Goal: Information Seeking & Learning: Learn about a topic

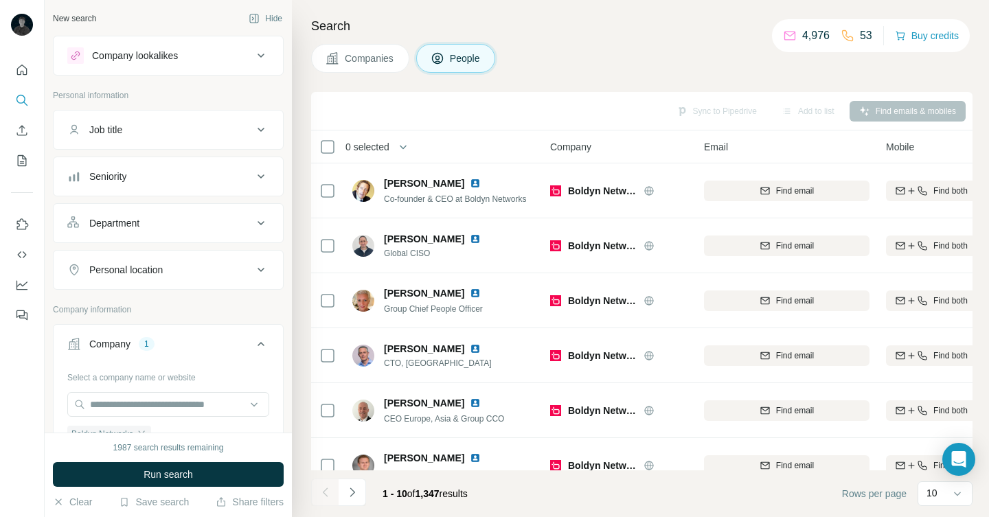
click at [350, 66] on button "Companies" at bounding box center [360, 58] width 98 height 29
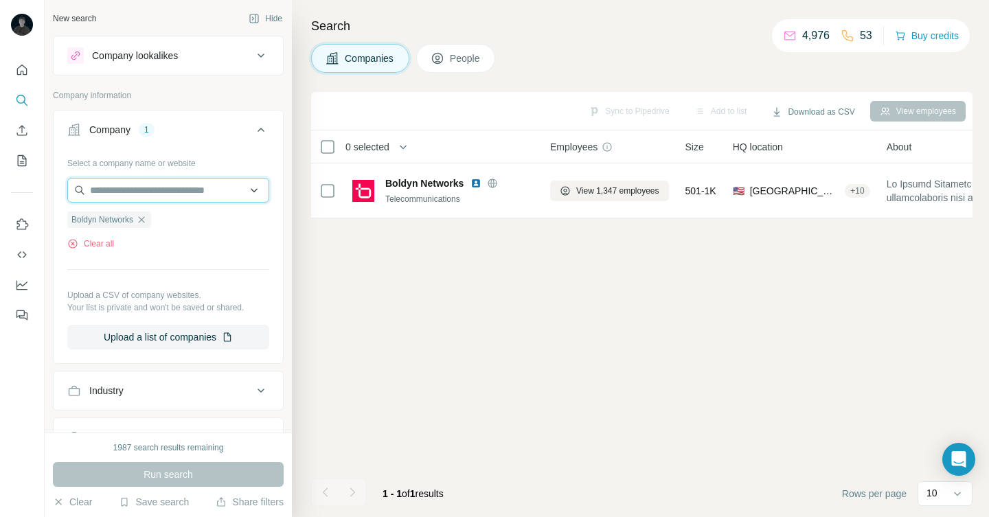
click at [200, 187] on input "text" at bounding box center [168, 190] width 202 height 25
click at [154, 255] on div "Select a company name or website Boldyn Networks Clear all Upload a CSV of comp…" at bounding box center [168, 251] width 202 height 198
click at [146, 211] on div "Boldyn Networks" at bounding box center [109, 219] width 84 height 16
click at [147, 217] on icon "button" at bounding box center [141, 219] width 11 height 11
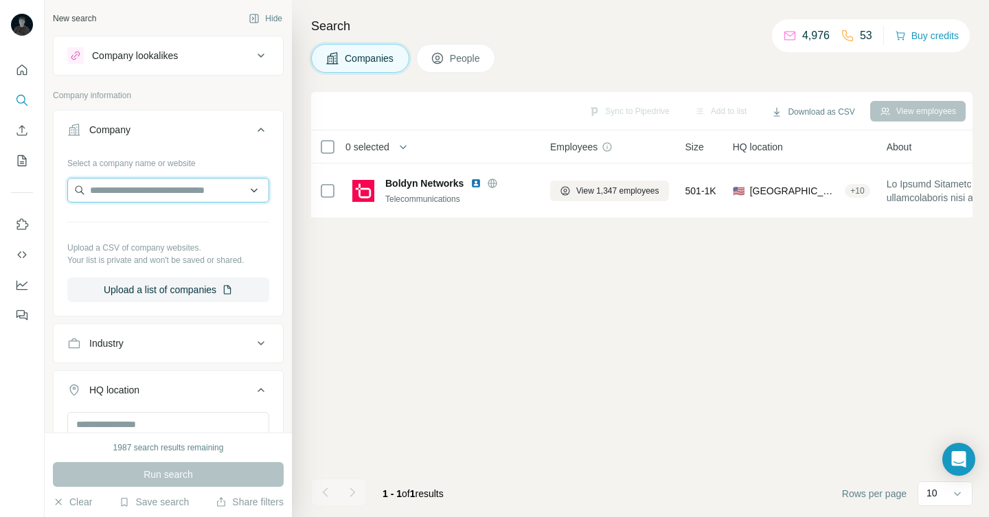
click at [154, 188] on input "text" at bounding box center [168, 190] width 202 height 25
type input "**********"
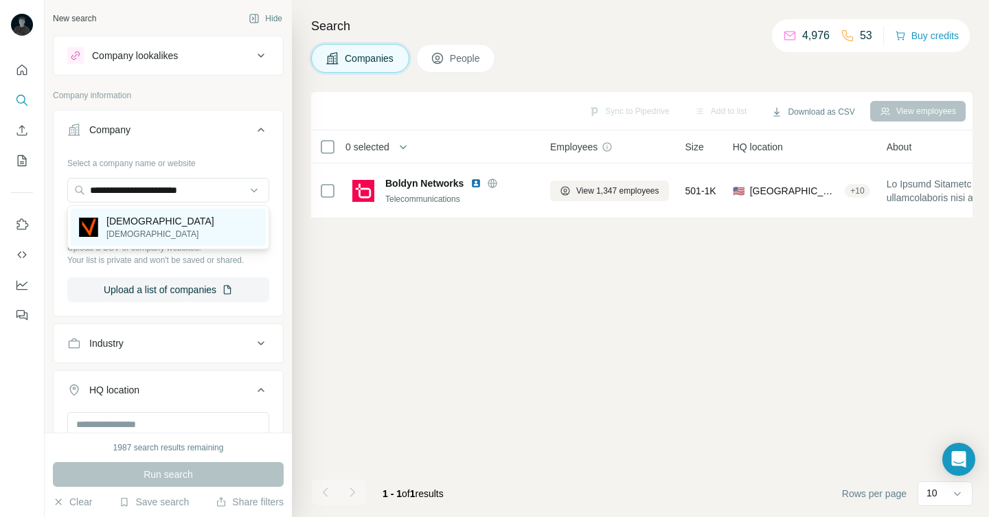
click at [161, 211] on div "[DEMOGRAPHIC_DATA] [DEMOGRAPHIC_DATA]" at bounding box center [168, 227] width 195 height 37
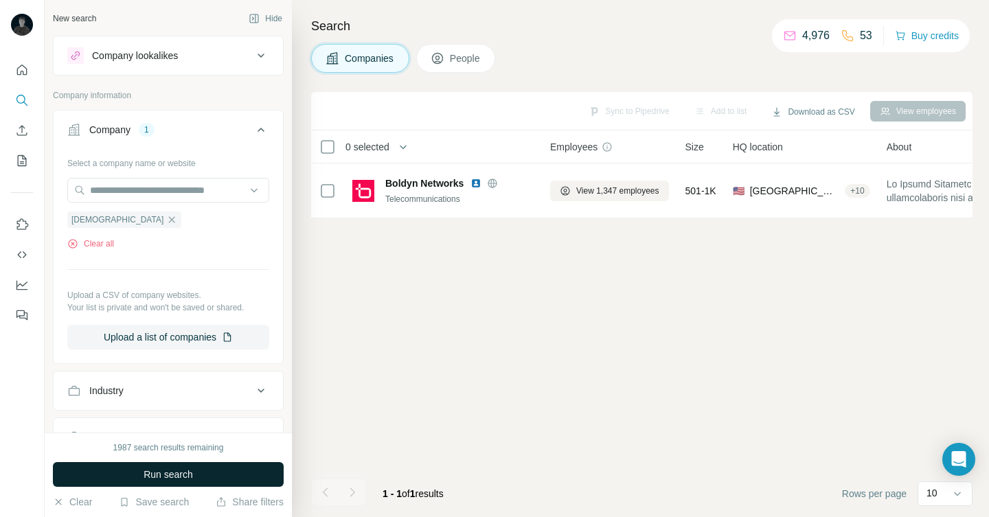
click at [204, 479] on button "Run search" at bounding box center [168, 474] width 231 height 25
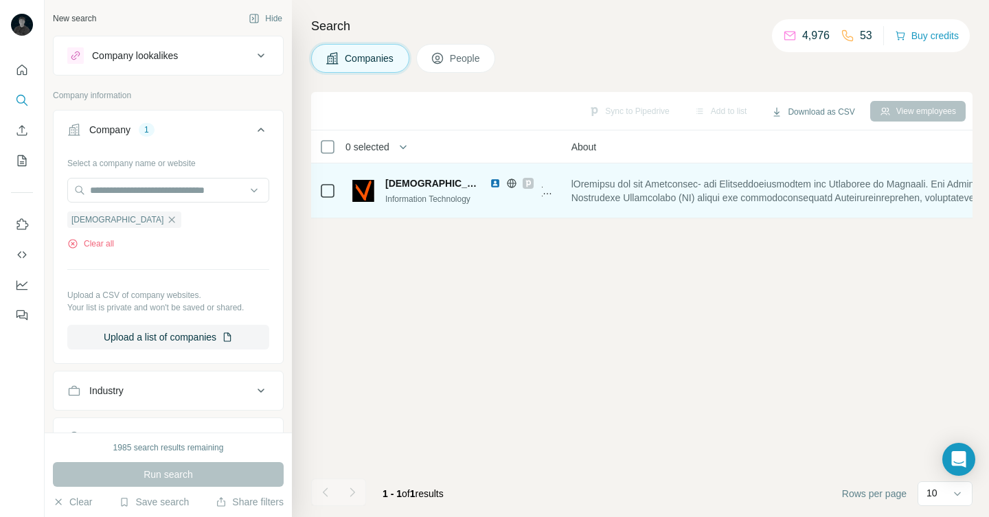
scroll to position [0, 289]
click at [524, 179] on icon at bounding box center [528, 183] width 8 height 11
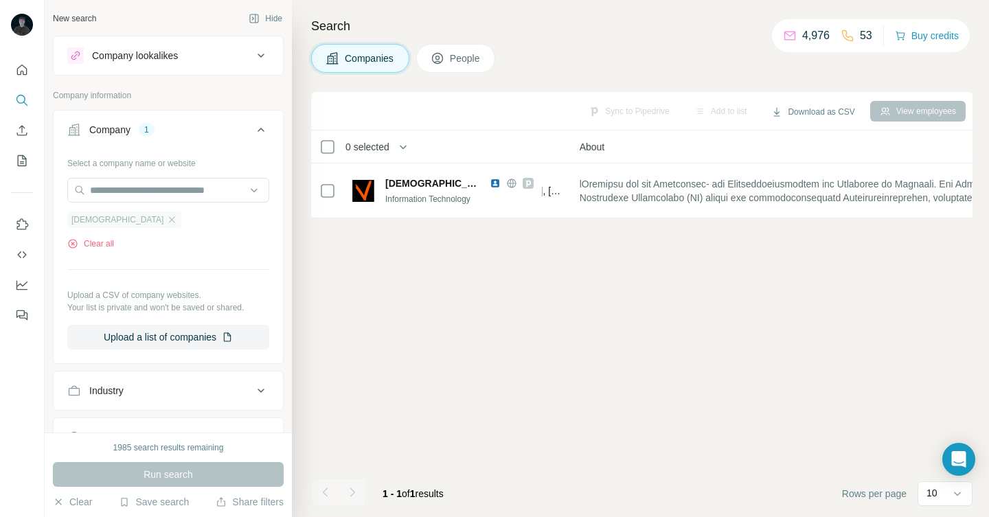
click at [123, 227] on div "[DEMOGRAPHIC_DATA]" at bounding box center [124, 219] width 114 height 16
click at [166, 222] on icon "button" at bounding box center [171, 219] width 11 height 11
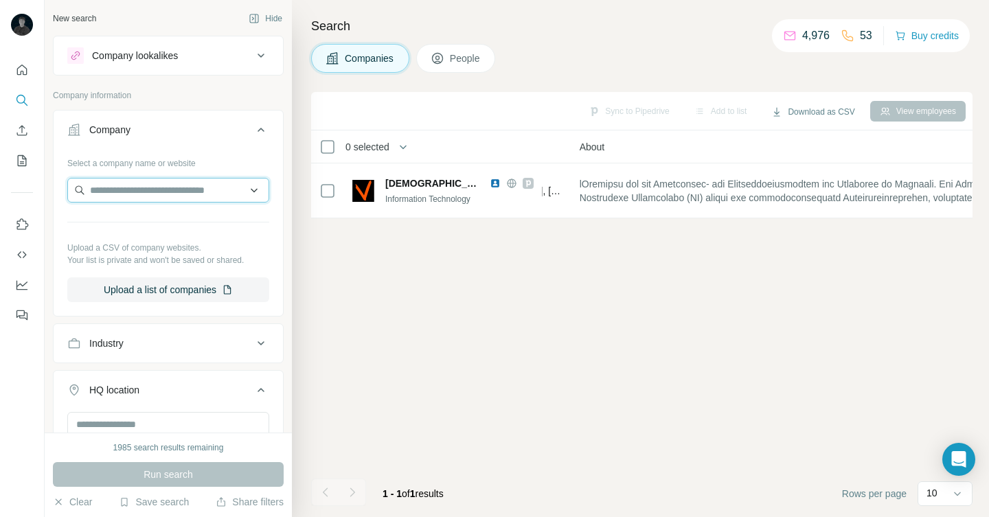
click at [123, 196] on input "text" at bounding box center [168, 190] width 202 height 25
paste input "**********"
type input "**********"
click at [142, 226] on p "SpielerPlus" at bounding box center [139, 221] width 66 height 14
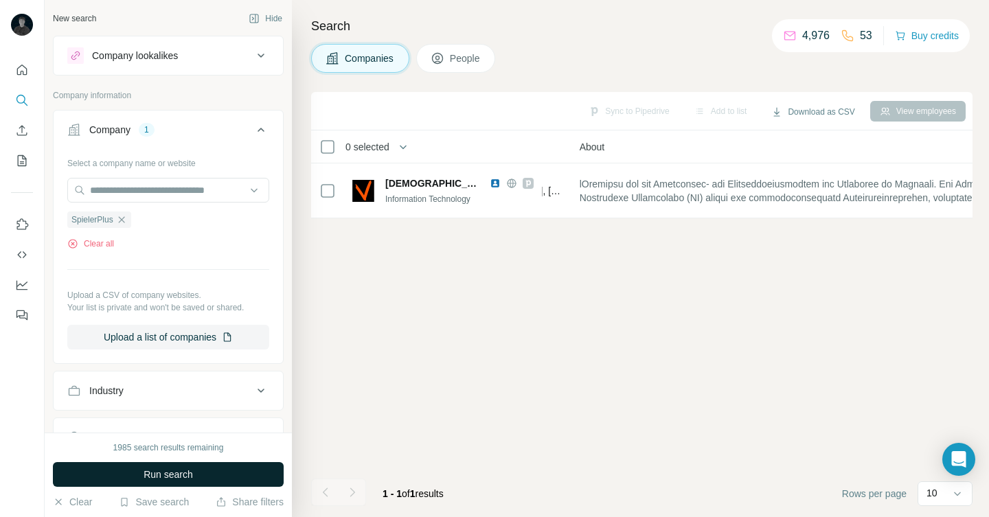
click at [196, 466] on button "Run search" at bounding box center [168, 474] width 231 height 25
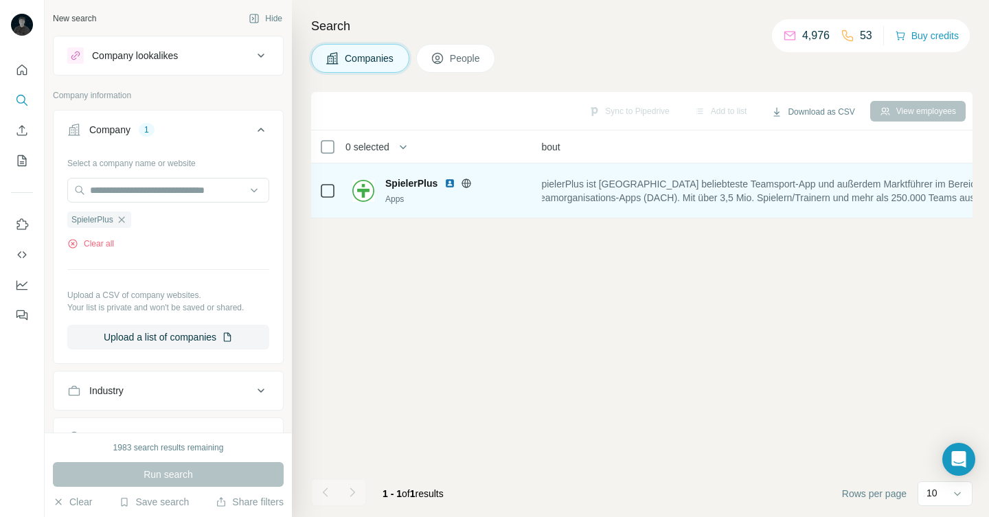
click at [489, 174] on div "SpielerPlus Apps" at bounding box center [442, 191] width 181 height 38
click at [448, 183] on img at bounding box center [449, 183] width 11 height 11
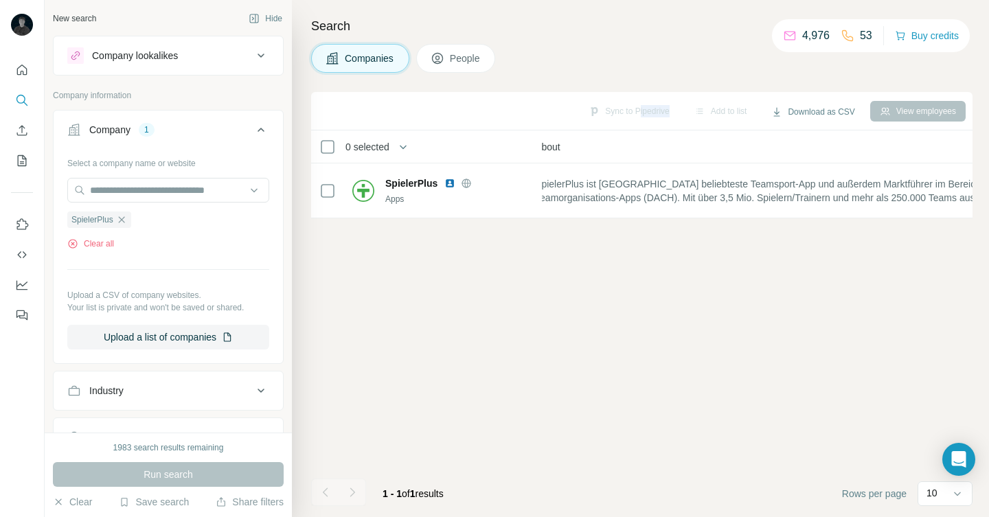
click at [626, 117] on div "Sync to Pipedrive Add to list Download as CSV View employees" at bounding box center [641, 111] width 647 height 24
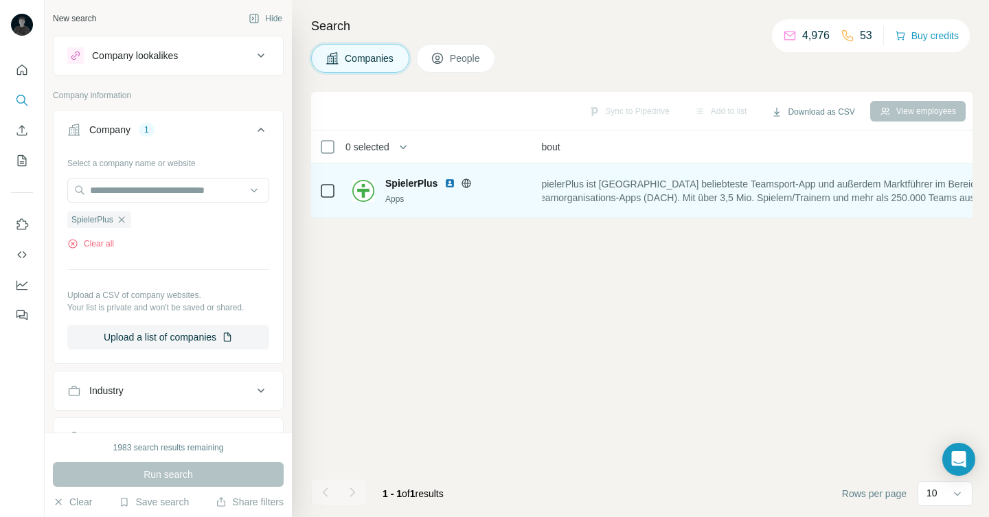
click at [511, 201] on div "Apps" at bounding box center [459, 199] width 148 height 12
click at [324, 197] on div at bounding box center [327, 191] width 16 height 16
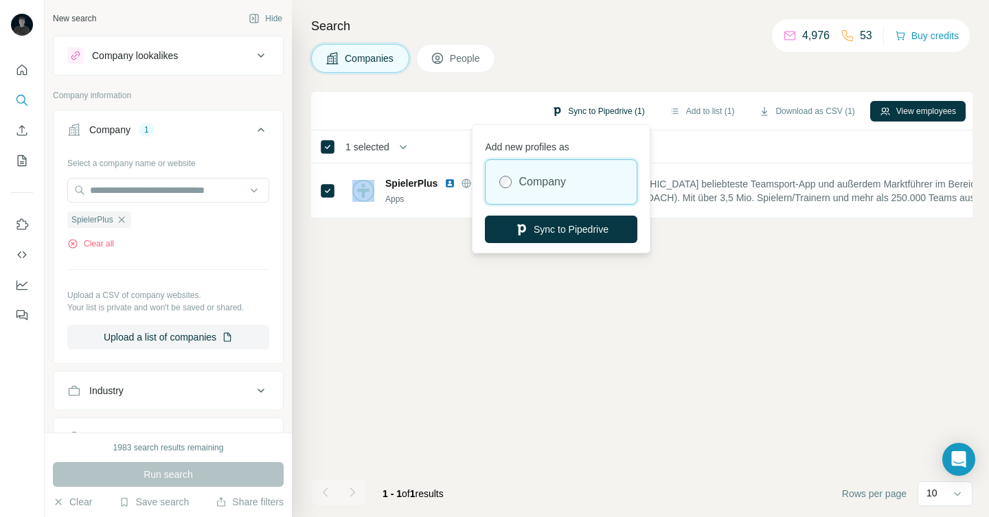
click at [583, 108] on button "Sync to Pipedrive (1)" at bounding box center [598, 111] width 112 height 21
click at [608, 226] on button "Sync to Pipedrive" at bounding box center [561, 229] width 152 height 27
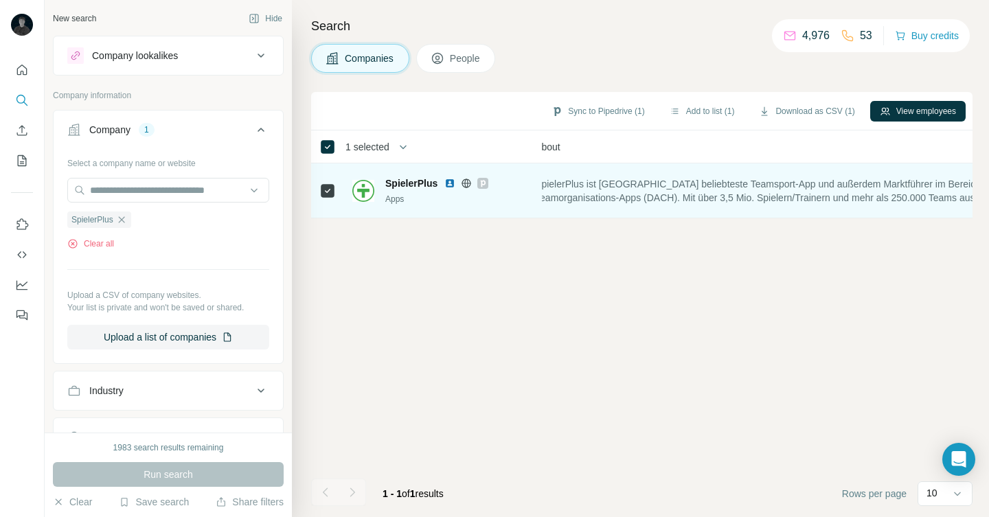
click at [483, 186] on icon at bounding box center [483, 183] width 8 height 11
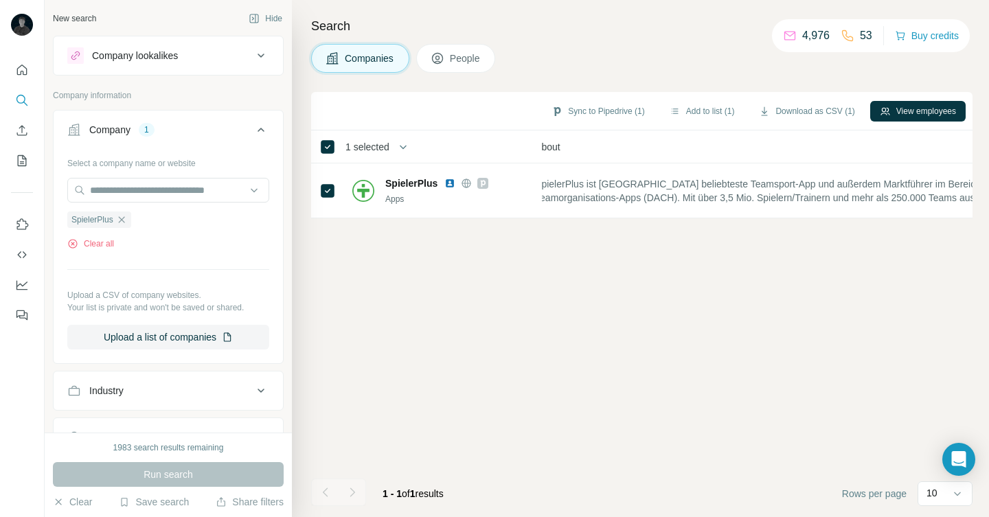
click at [442, 53] on icon at bounding box center [437, 58] width 14 height 14
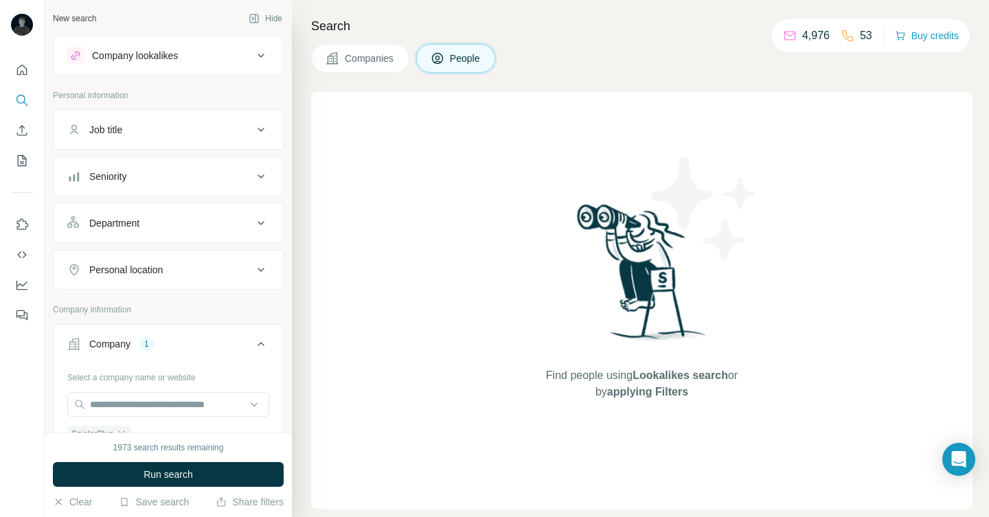
click at [358, 62] on span "Companies" at bounding box center [370, 58] width 50 height 14
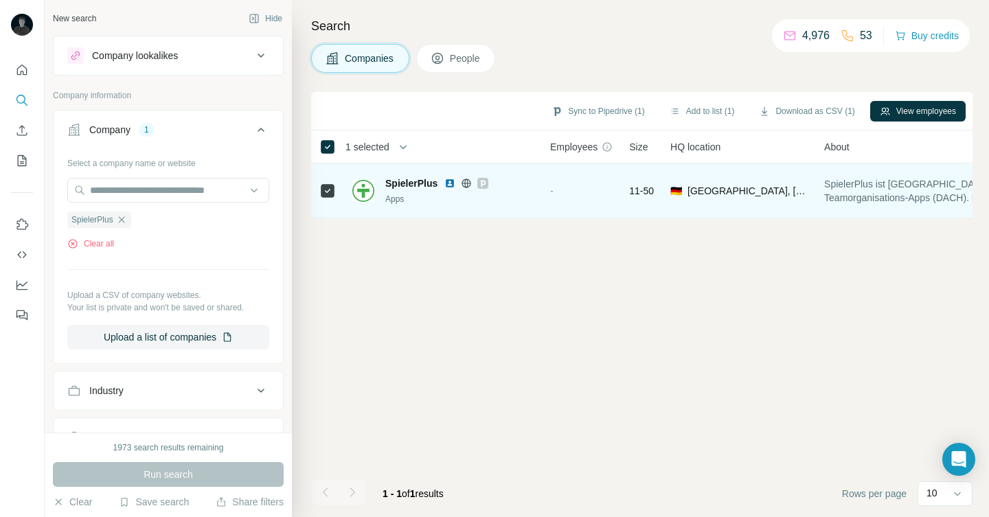
click at [485, 181] on icon at bounding box center [483, 183] width 5 height 7
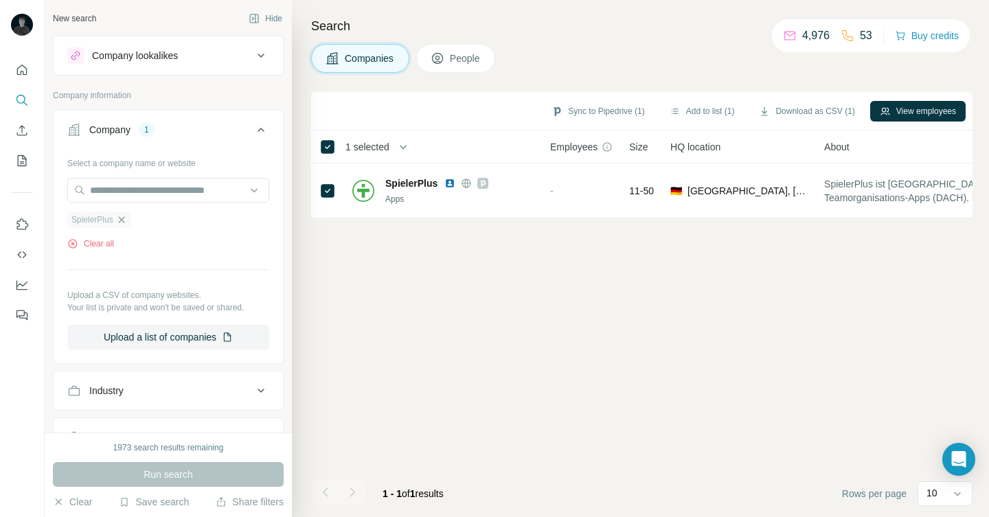
click at [120, 219] on icon "button" at bounding box center [121, 219] width 11 height 11
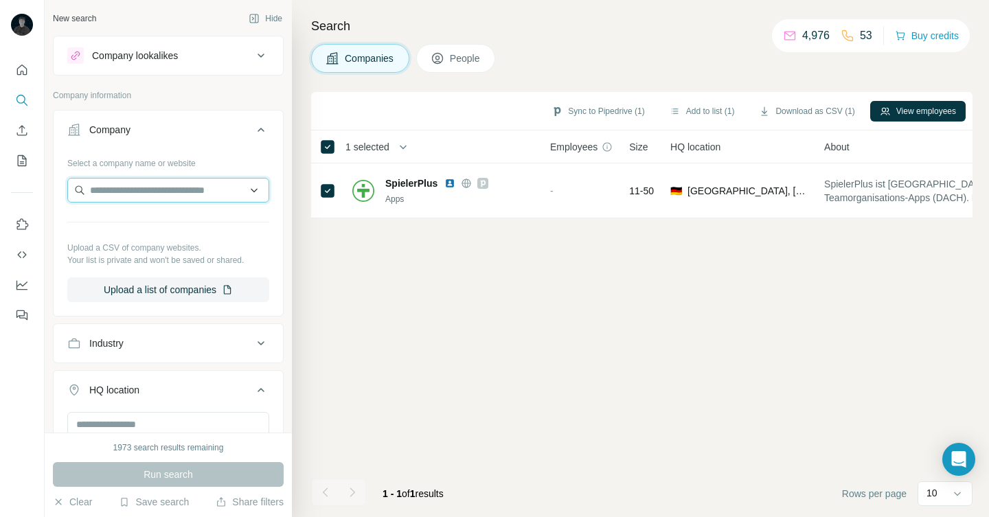
click at [119, 192] on input "text" at bounding box center [168, 190] width 202 height 25
paste input "**********"
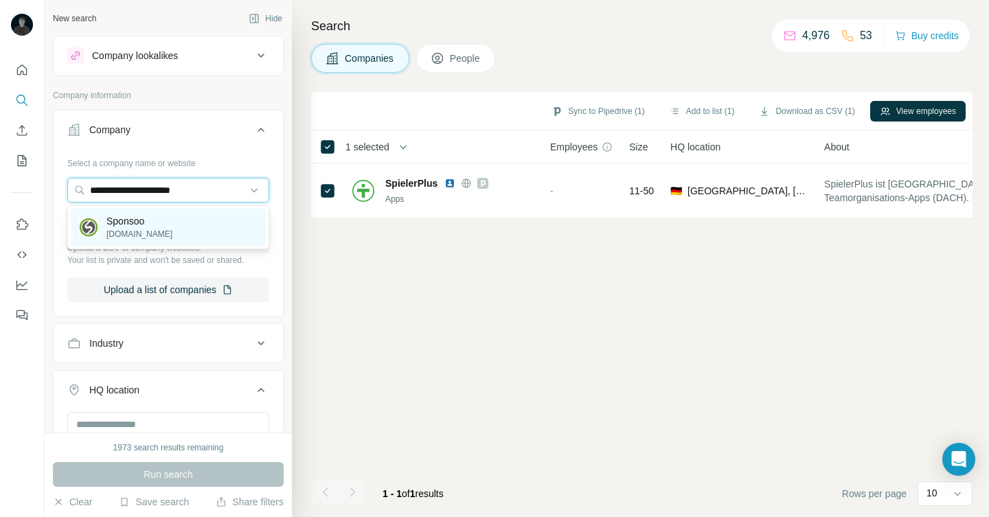
type input "**********"
click at [162, 225] on div "Sponsoo [DOMAIN_NAME]" at bounding box center [168, 227] width 195 height 37
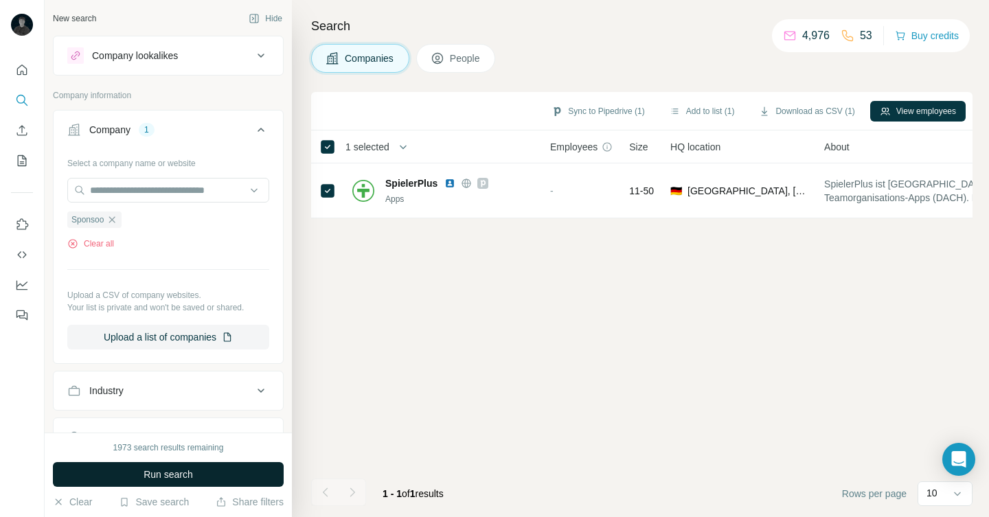
click at [231, 479] on button "Run search" at bounding box center [168, 474] width 231 height 25
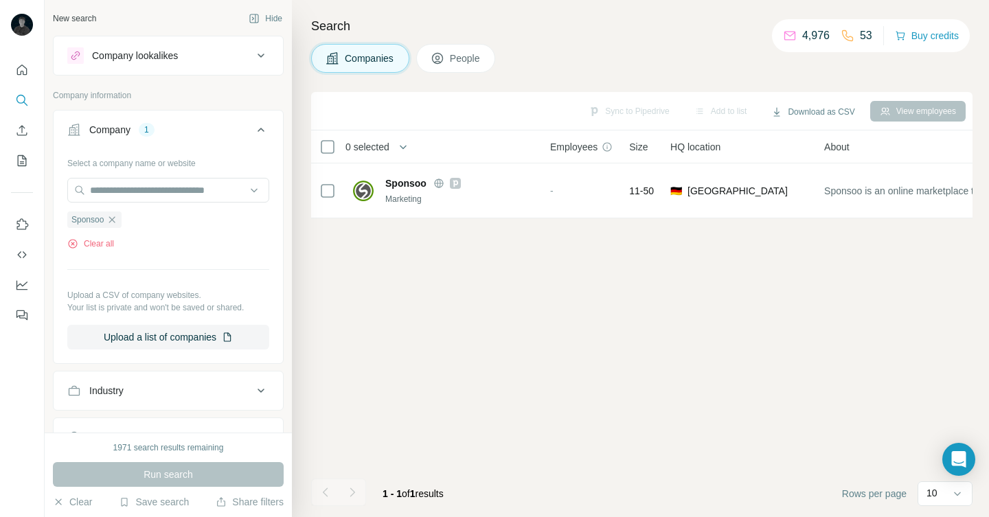
click at [446, 69] on button "People" at bounding box center [456, 58] width 80 height 29
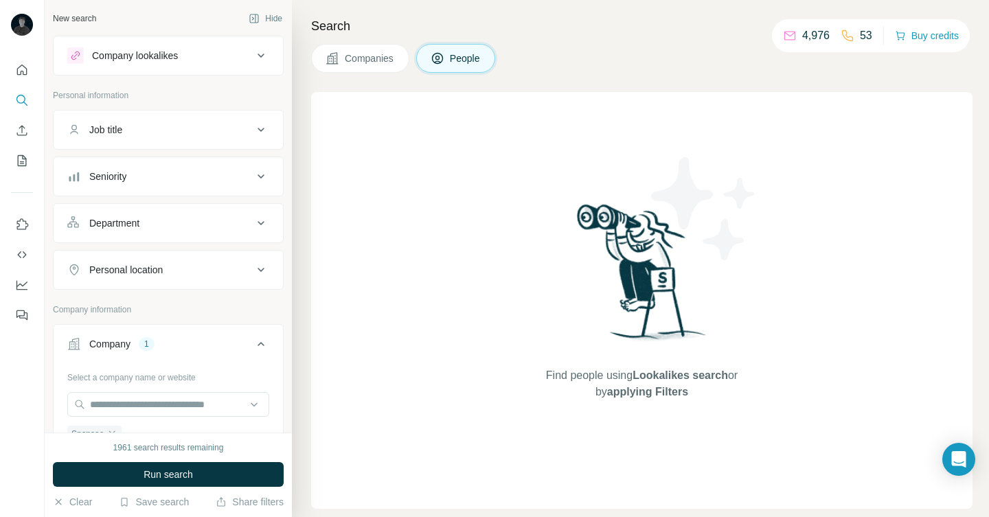
click at [376, 53] on span "Companies" at bounding box center [370, 58] width 50 height 14
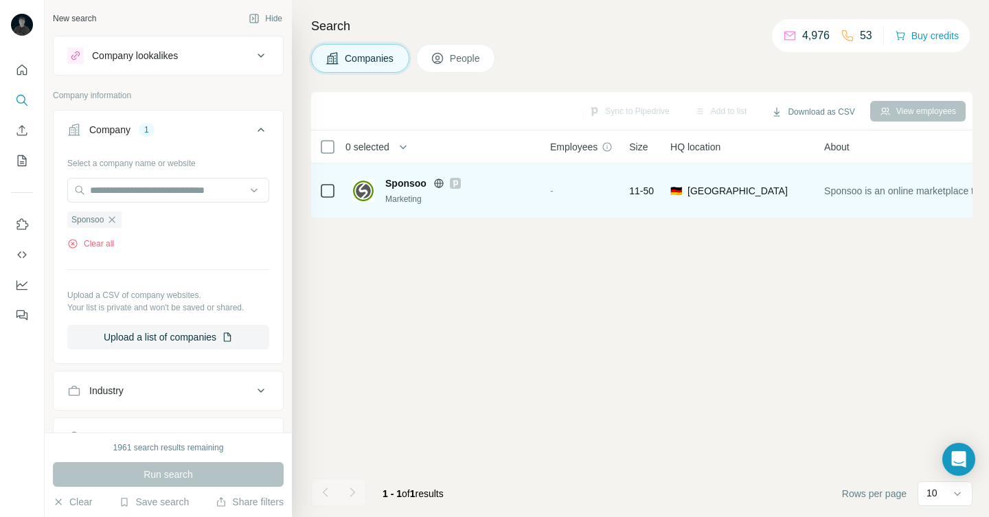
click at [454, 185] on icon at bounding box center [455, 183] width 5 height 7
